Goal: Task Accomplishment & Management: Use online tool/utility

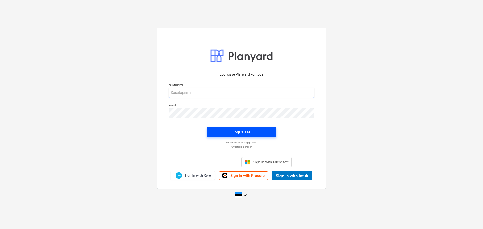
type input "[EMAIL_ADDRESS][DOMAIN_NAME]"
click at [240, 132] on div "Logi sisse" at bounding box center [242, 132] width 18 height 7
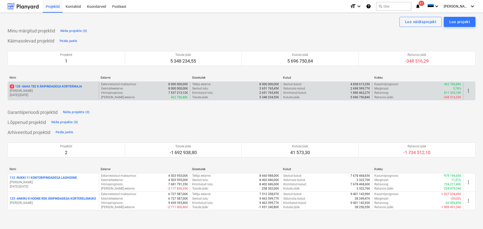
click at [75, 95] on p "[DATE] - [DATE]" at bounding box center [53, 95] width 87 height 4
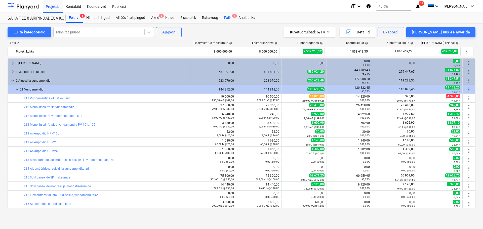
scroll to position [176, 0]
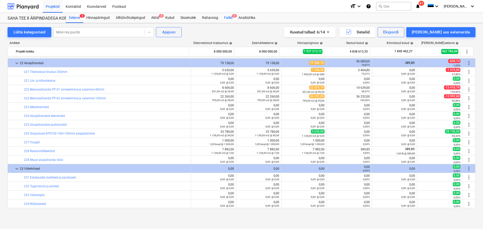
click at [226, 17] on div "Failid 1" at bounding box center [228, 18] width 14 height 10
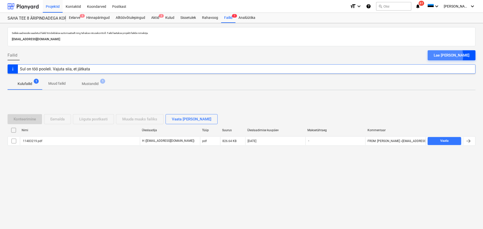
click at [451, 56] on div "Lae [PERSON_NAME]" at bounding box center [452, 55] width 36 height 7
